Goal: Task Accomplishment & Management: Use online tool/utility

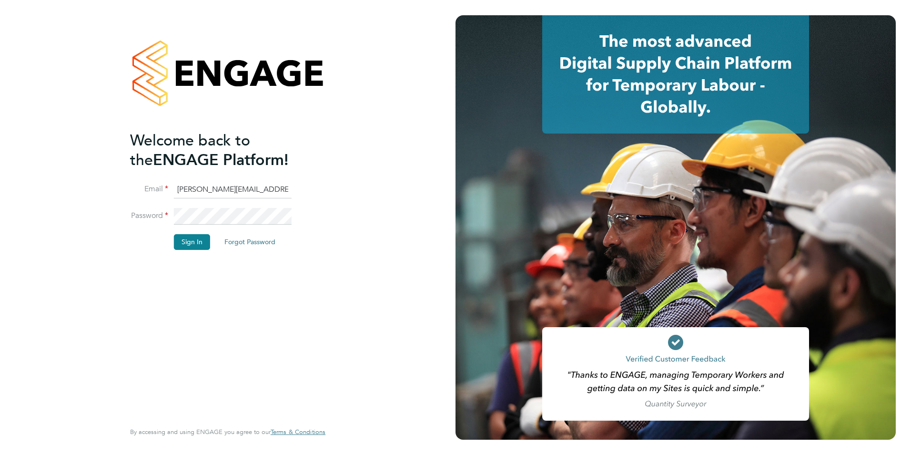
click at [253, 186] on input "dawn.kennedy@wearefootprint.co.uk" at bounding box center [233, 189] width 118 height 17
type input "dawn.kennedy@footprintrecruitment.com"
click at [185, 248] on button "Sign In" at bounding box center [192, 241] width 36 height 15
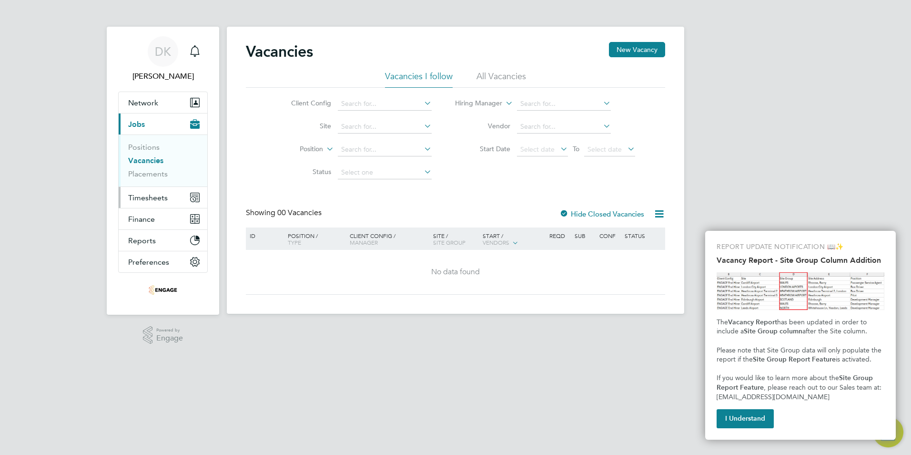
click at [139, 196] on span "Timesheets" at bounding box center [148, 197] width 40 height 9
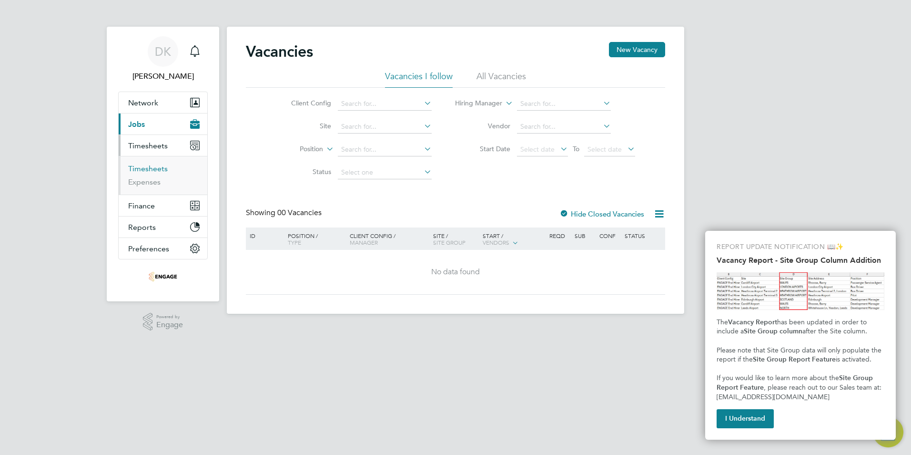
click at [139, 171] on link "Timesheets" at bounding box center [148, 168] width 40 height 9
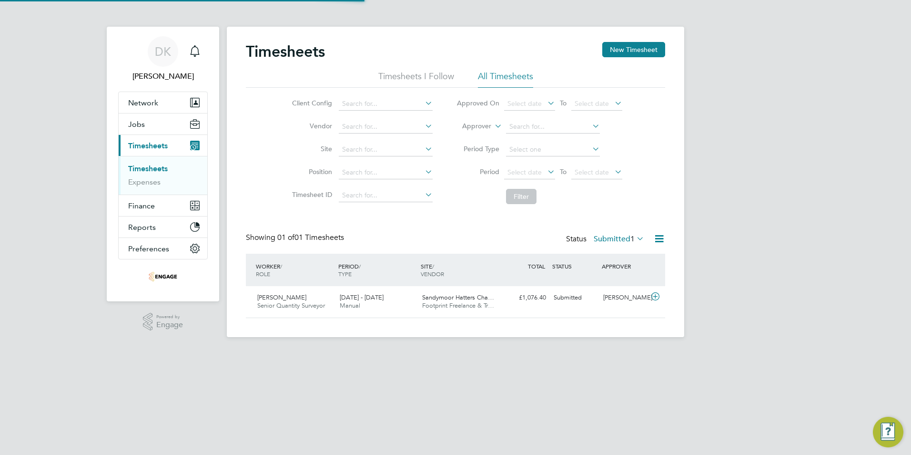
scroll to position [24, 83]
click at [431, 303] on span "Footprint Freelance & Tr…" at bounding box center [458, 305] width 72 height 8
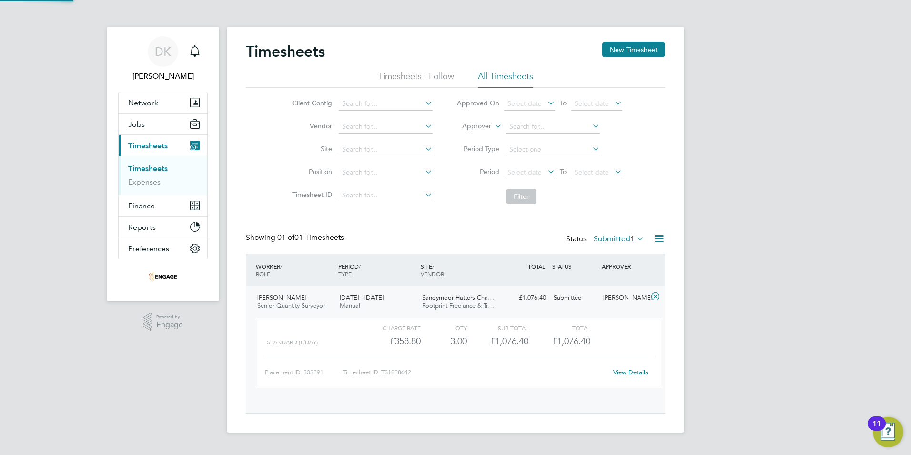
scroll to position [16, 93]
click at [808, 402] on div "DK [PERSON_NAME] Notifications Applications: Network Businesses Sites Workers C…" at bounding box center [455, 220] width 911 height 440
